Goal: Task Accomplishment & Management: Manage account settings

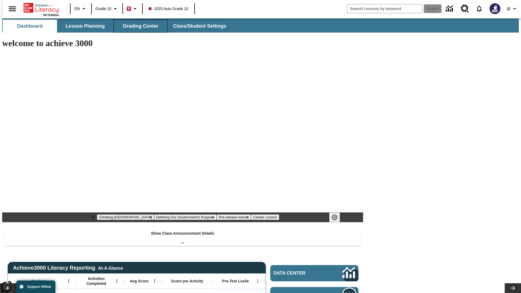
click at [138, 26] on button "Grading Center" at bounding box center [140, 26] width 54 height 13
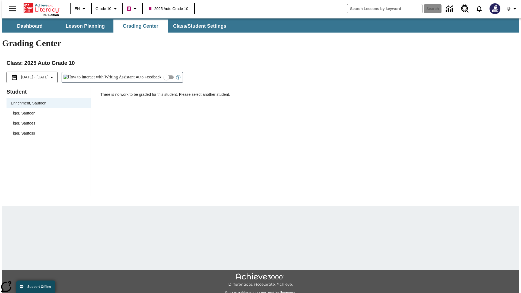
click at [47, 110] on span "Tiger, Sautoen" at bounding box center [48, 113] width 75 height 6
click at [151, 72] on input "Auto Feedback" at bounding box center [166, 77] width 31 height 10
checkbox input "true"
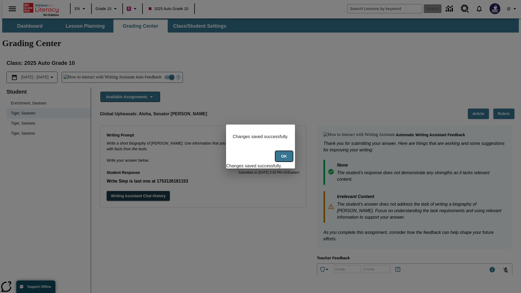
click at [284, 159] on button "Ok" at bounding box center [283, 156] width 17 height 11
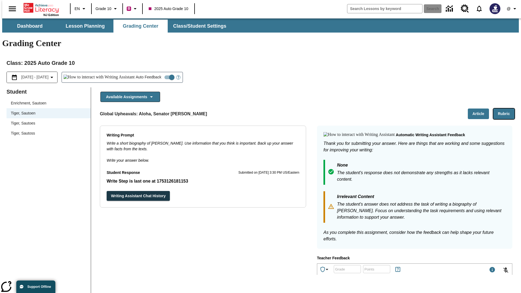
click at [506, 108] on button "Rubric" at bounding box center [503, 113] width 21 height 11
click at [480, 108] on button "Article" at bounding box center [477, 113] width 21 height 11
click at [81, 9] on icon "Language: EN, Select a language" at bounding box center [84, 8] width 7 height 7
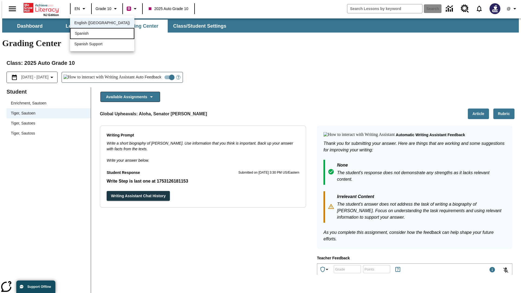
click at [90, 34] on div "Spanish" at bounding box center [102, 33] width 64 height 11
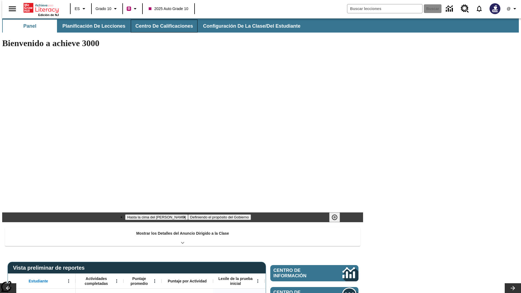
click at [159, 26] on button "Centro de calificaciones" at bounding box center [164, 26] width 67 height 13
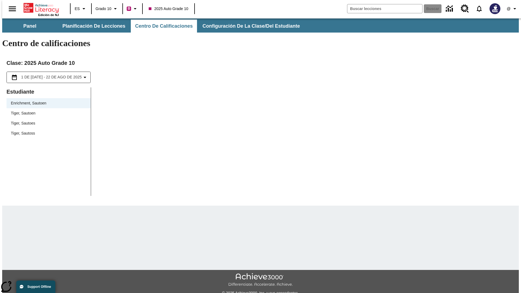
click at [47, 110] on span "Tiger, Sautoen" at bounding box center [48, 113] width 75 height 6
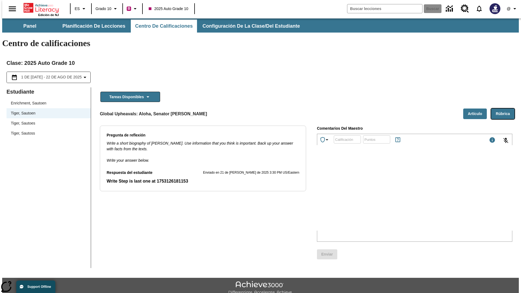
click at [505, 108] on button "Rúbrica" at bounding box center [502, 113] width 23 height 11
click at [477, 108] on button "Artículo" at bounding box center [475, 113] width 24 height 11
